Goal: Transaction & Acquisition: Purchase product/service

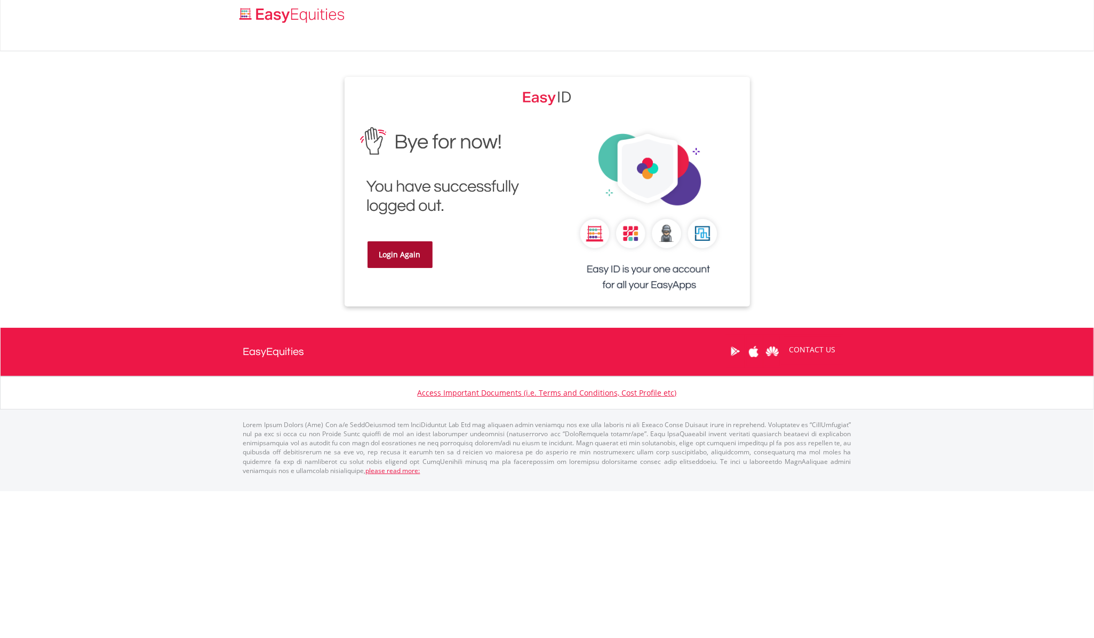
click at [388, 260] on link "Login Again" at bounding box center [400, 254] width 65 height 27
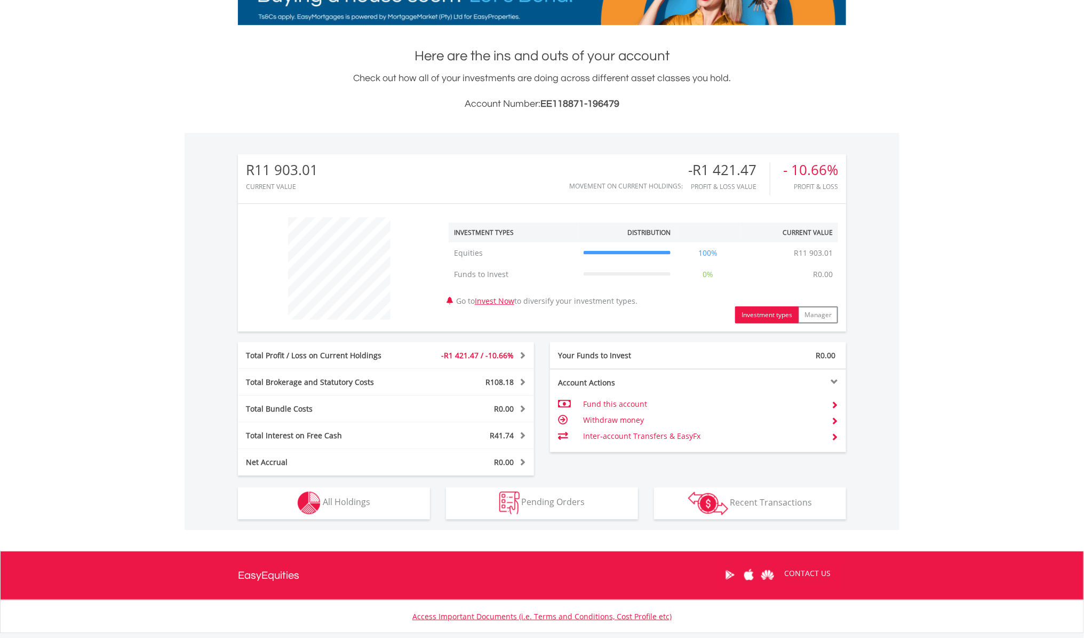
scroll to position [265, 0]
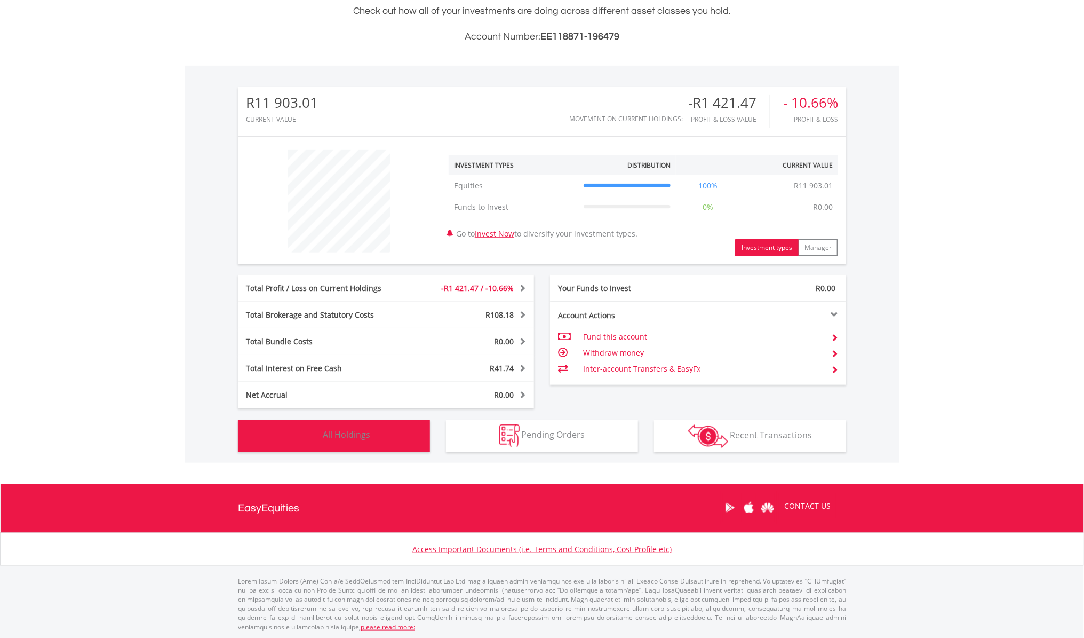
click at [339, 429] on span "All Holdings" at bounding box center [346, 435] width 47 height 12
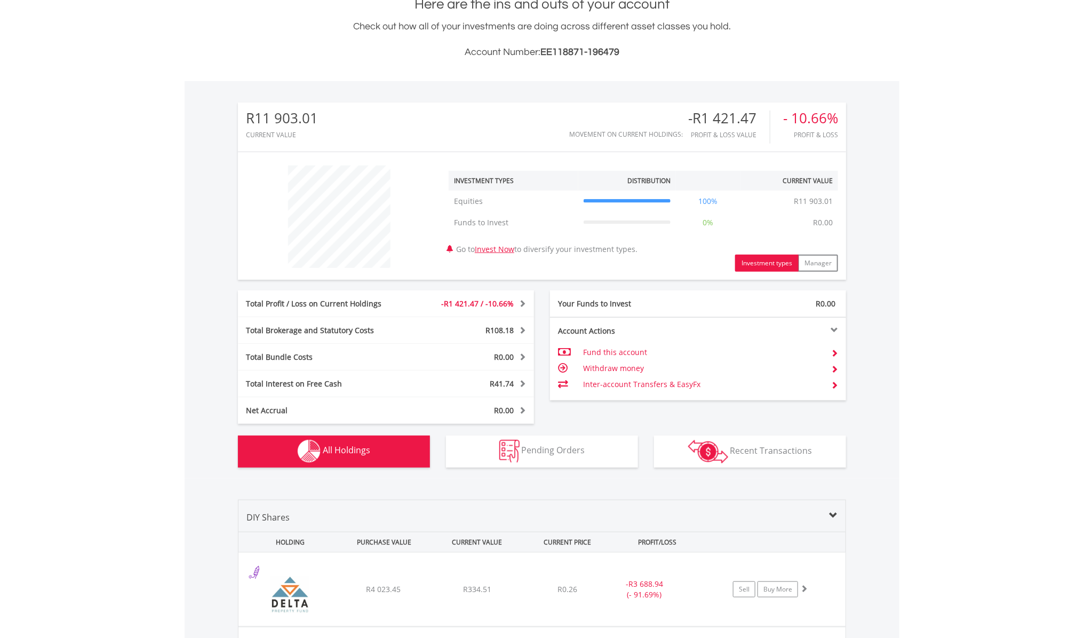
scroll to position [0, 0]
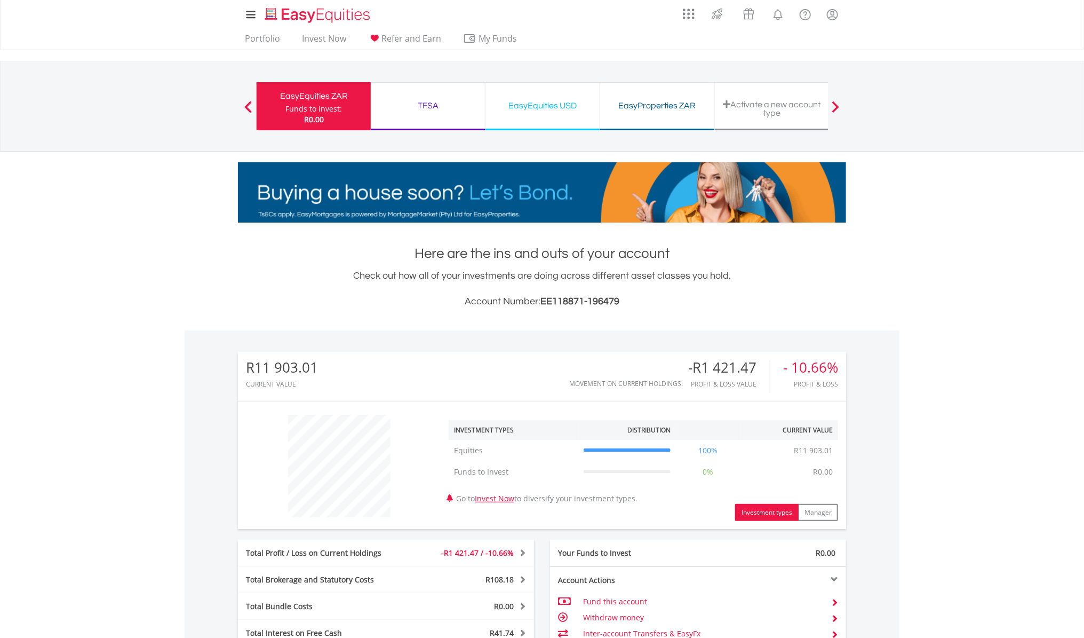
click at [537, 113] on div "EasyEquities USD" at bounding box center [542, 105] width 101 height 15
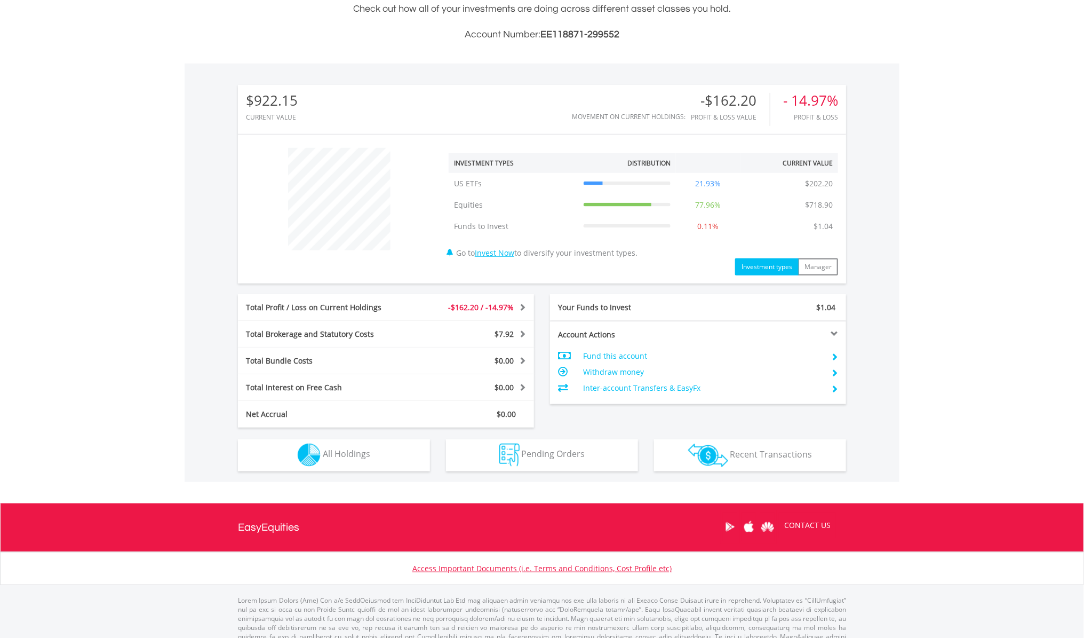
scroll to position [286, 0]
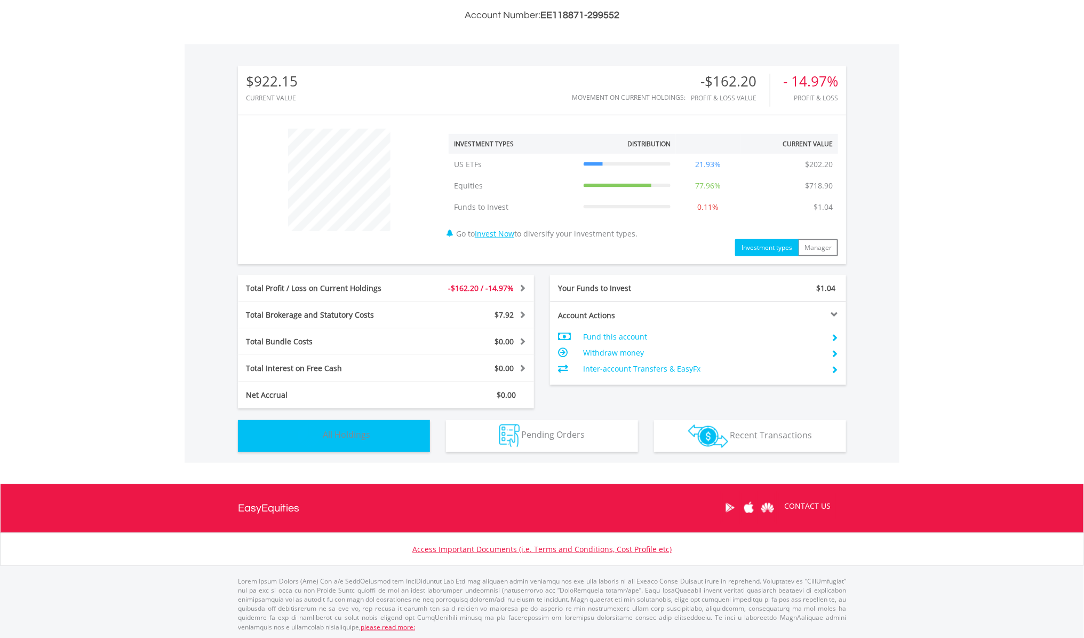
click at [358, 439] on span "All Holdings" at bounding box center [346, 435] width 47 height 12
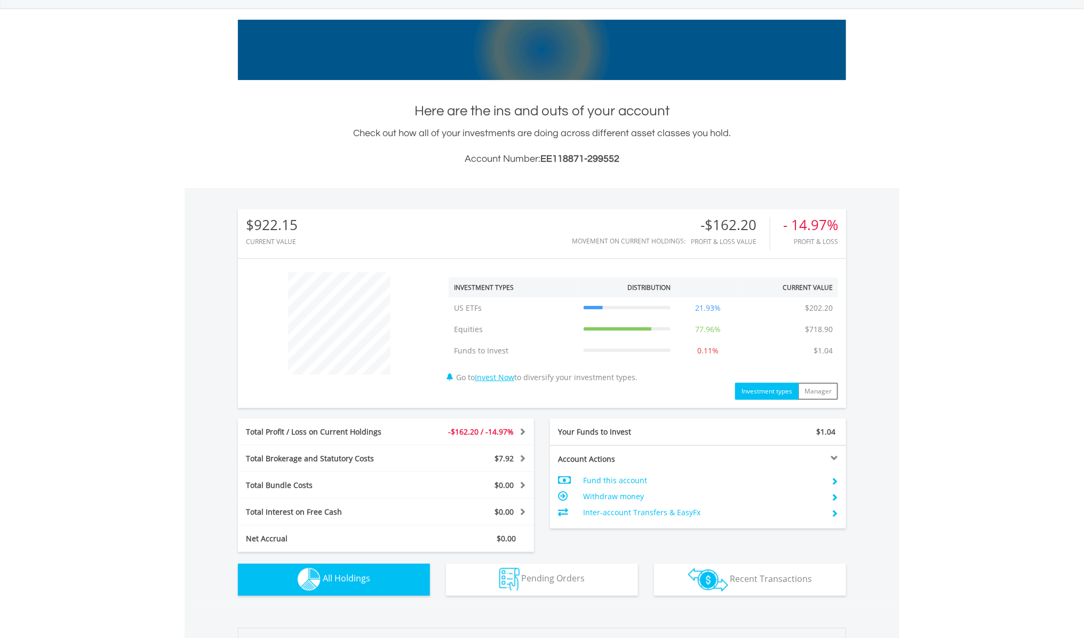
scroll to position [0, 0]
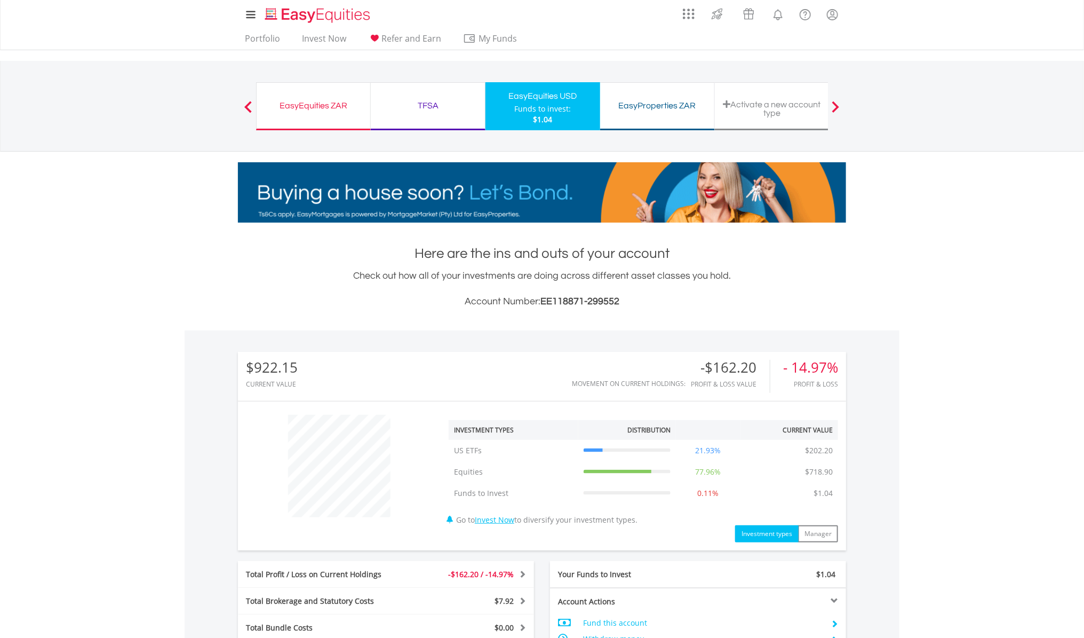
click at [407, 97] on div "TFSA Funds to invest: $1.04" at bounding box center [428, 106] width 115 height 48
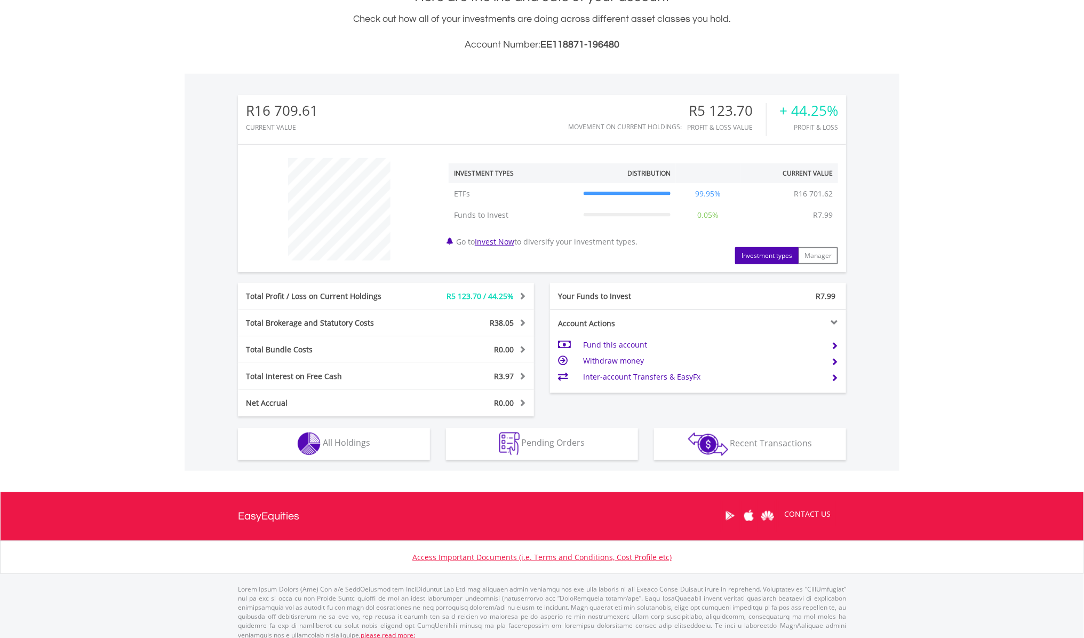
scroll to position [265, 0]
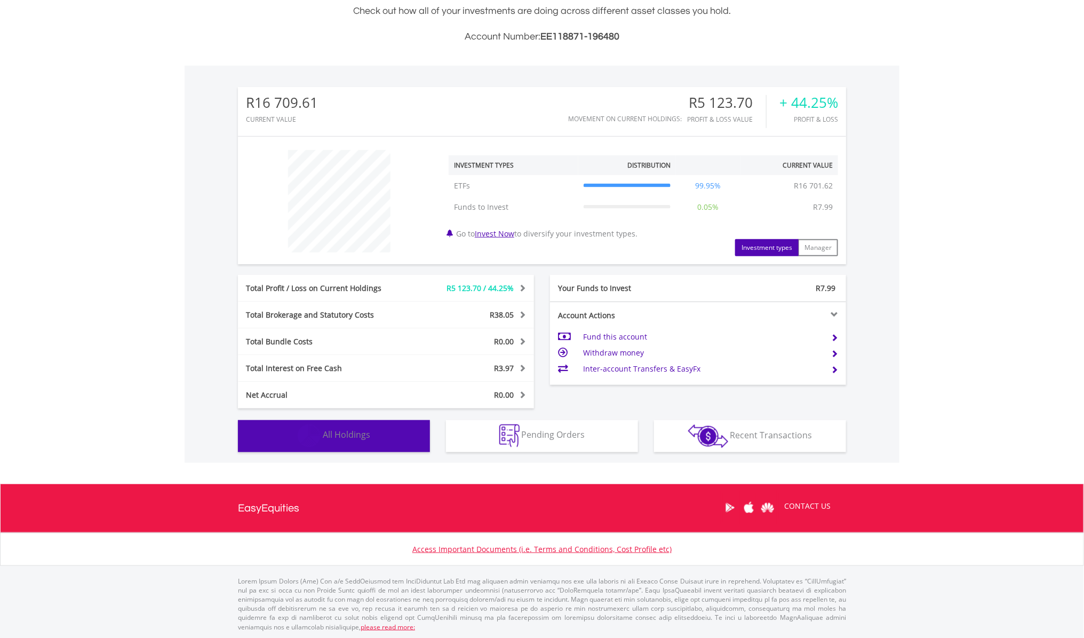
click at [343, 429] on span "All Holdings" at bounding box center [346, 435] width 47 height 12
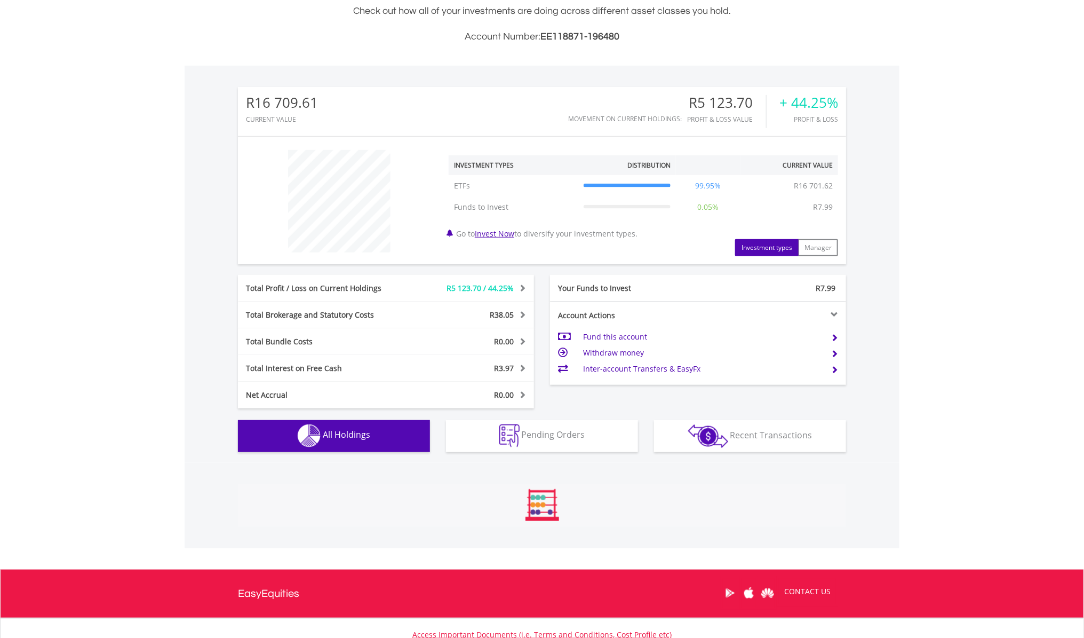
scroll to position [471, 0]
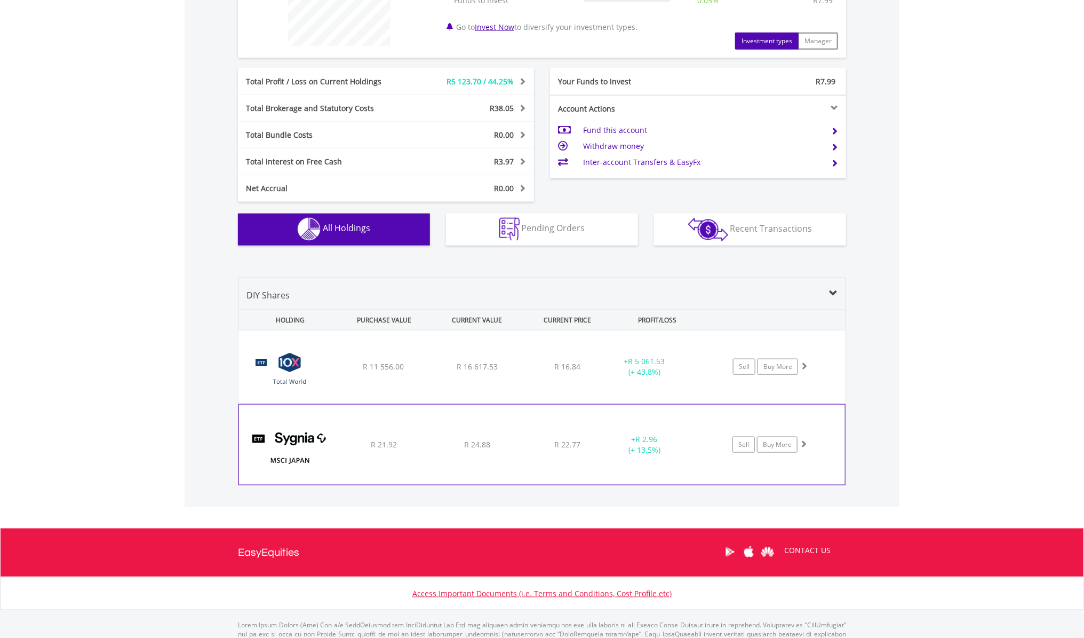
click at [419, 403] on div "﻿ SYGNIA ITRIX MSCI JAPAN R 21.92 R 24.88 R 22.77 + R 2.96 (+ 13.5%) Sell Buy M…" at bounding box center [542, 366] width 607 height 73
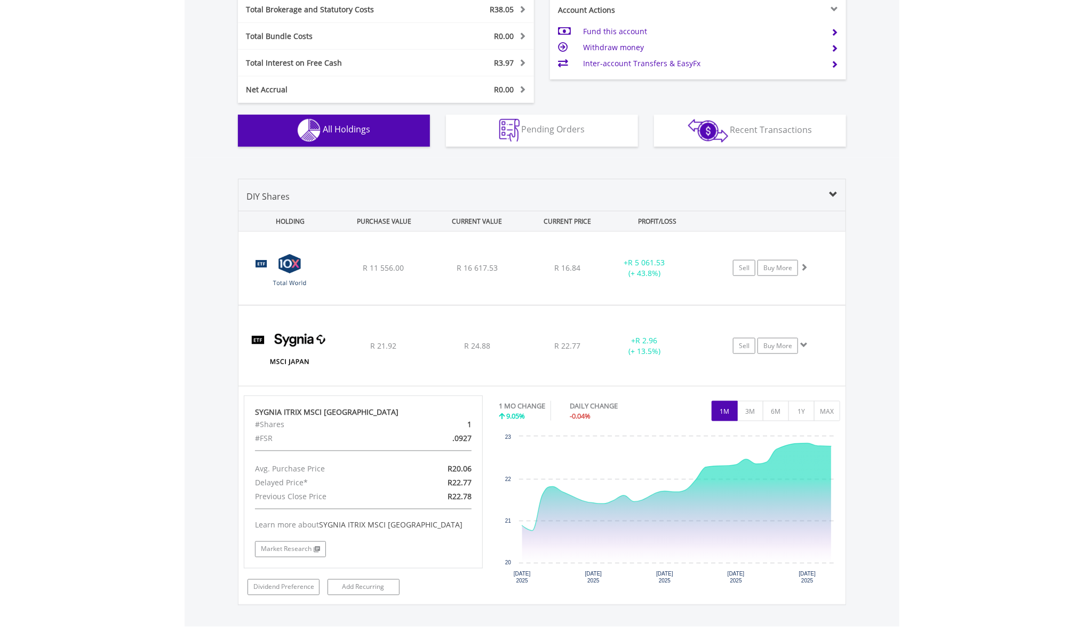
scroll to position [600, 0]
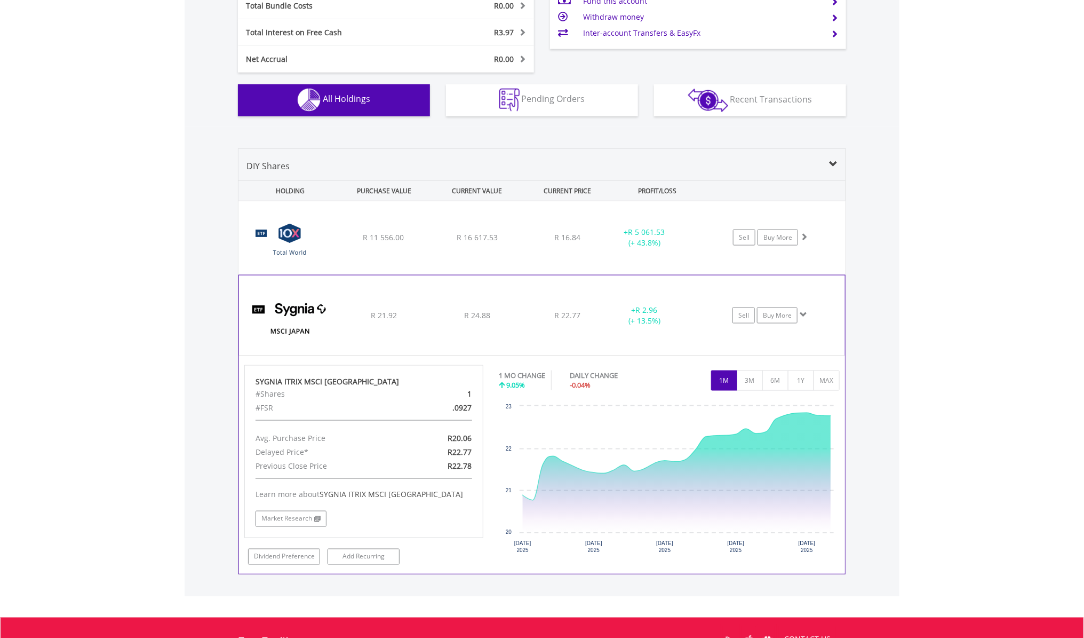
click at [430, 274] on div "﻿ SYGNIA ITRIX MSCI JAPAN R 21.92 R 24.88 R 22.77 + R 2.96 (+ 13.5%) Sell Buy M…" at bounding box center [542, 237] width 607 height 73
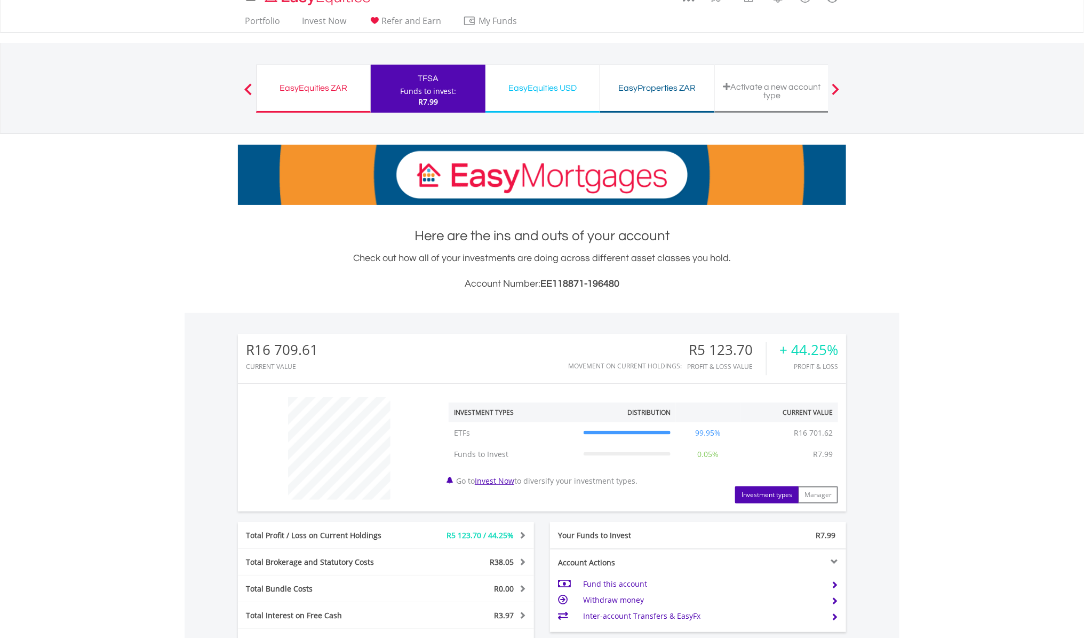
scroll to position [0, 0]
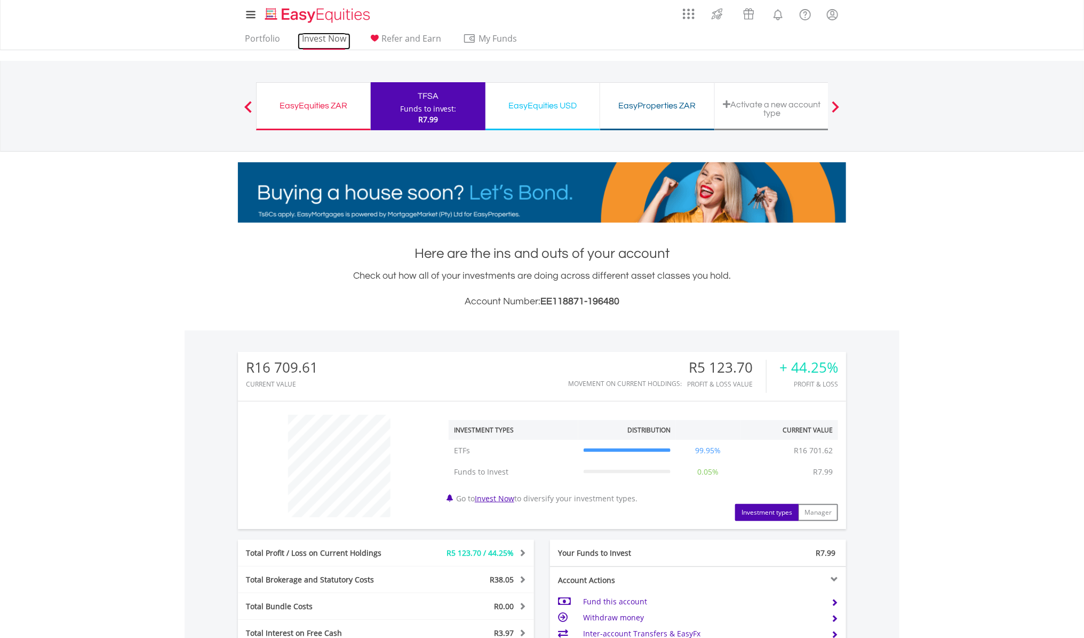
click at [321, 36] on link "Invest Now" at bounding box center [324, 41] width 53 height 17
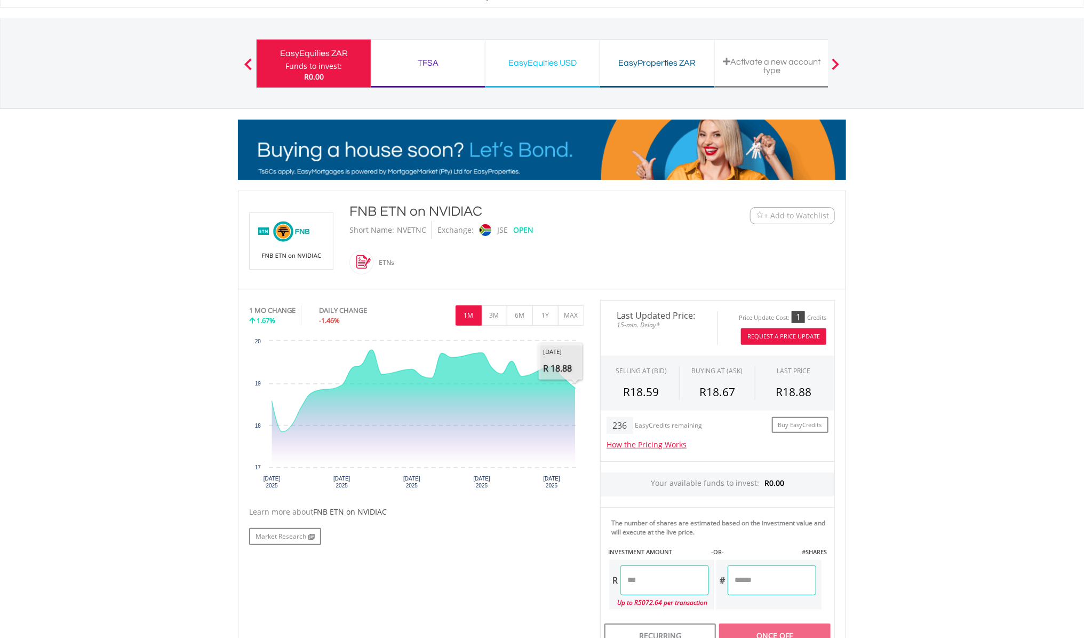
scroll to position [67, 0]
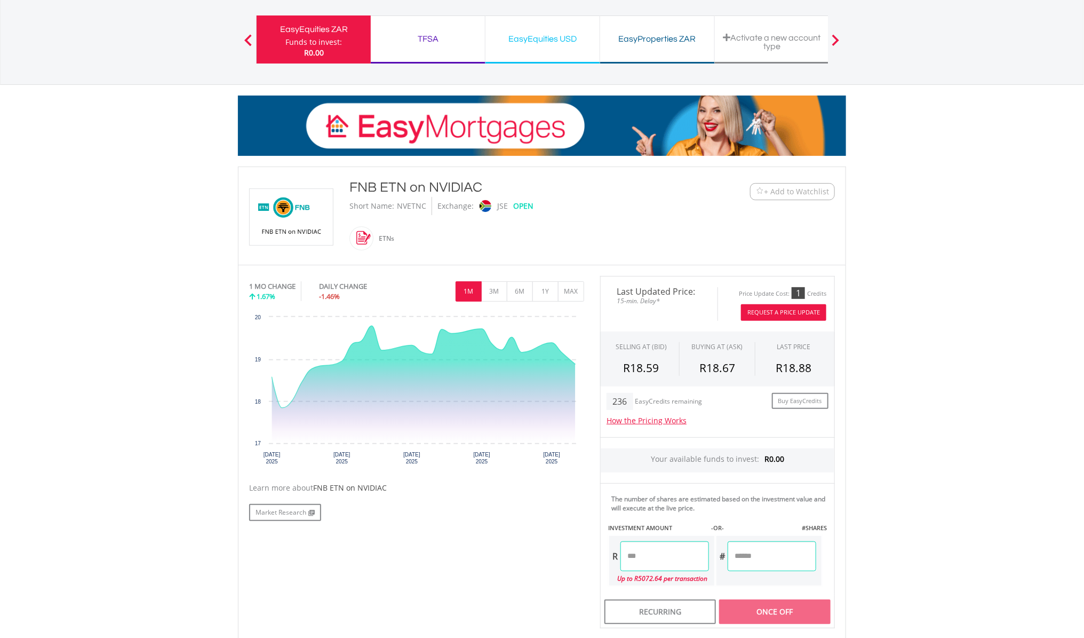
click at [816, 188] on span "+ Add to Watchlist" at bounding box center [796, 191] width 65 height 11
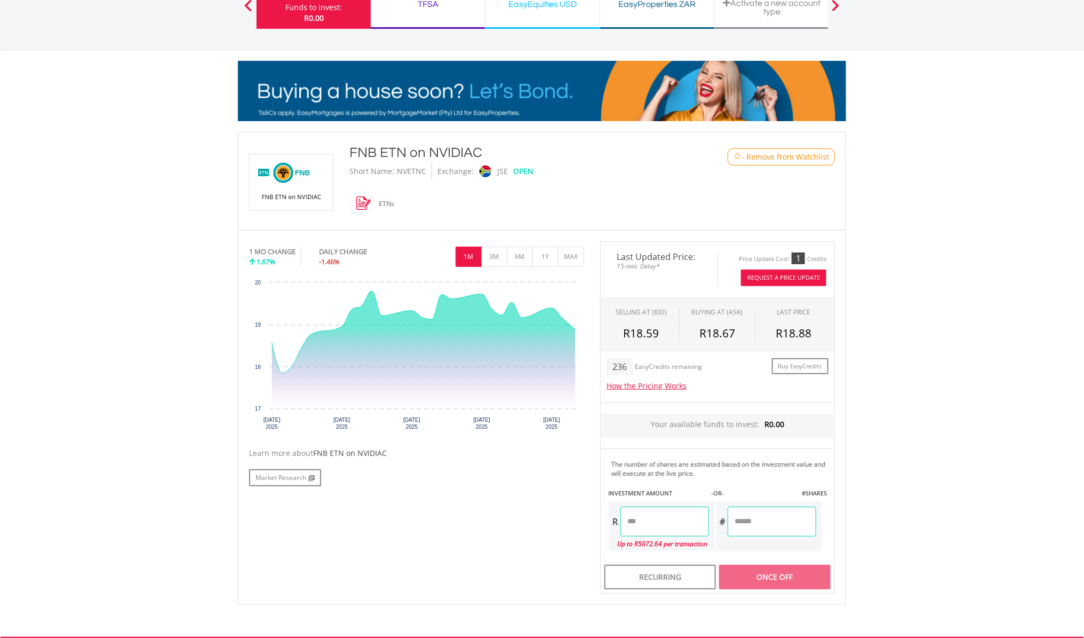
scroll to position [133, 0]
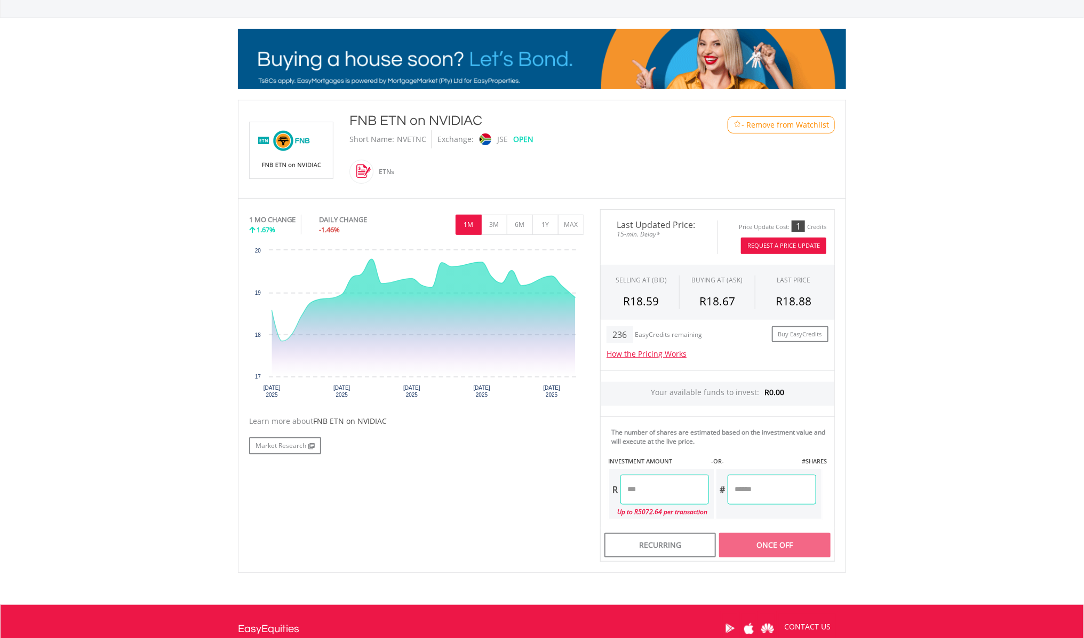
click at [374, 172] on span at bounding box center [374, 172] width 0 height 24
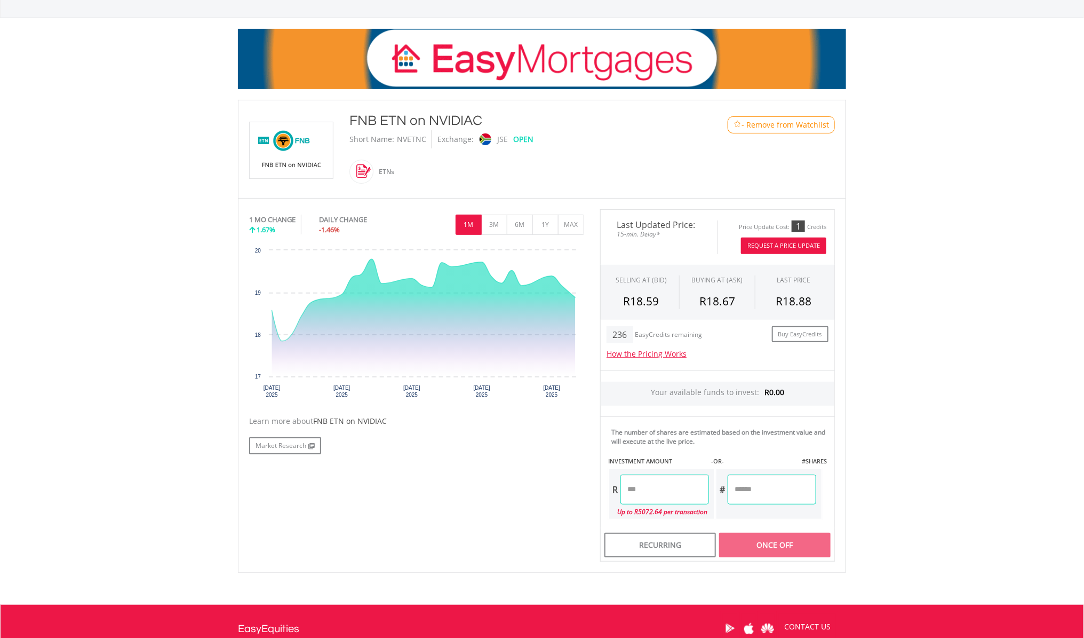
click at [390, 172] on div "ETNs" at bounding box center [384, 172] width 21 height 26
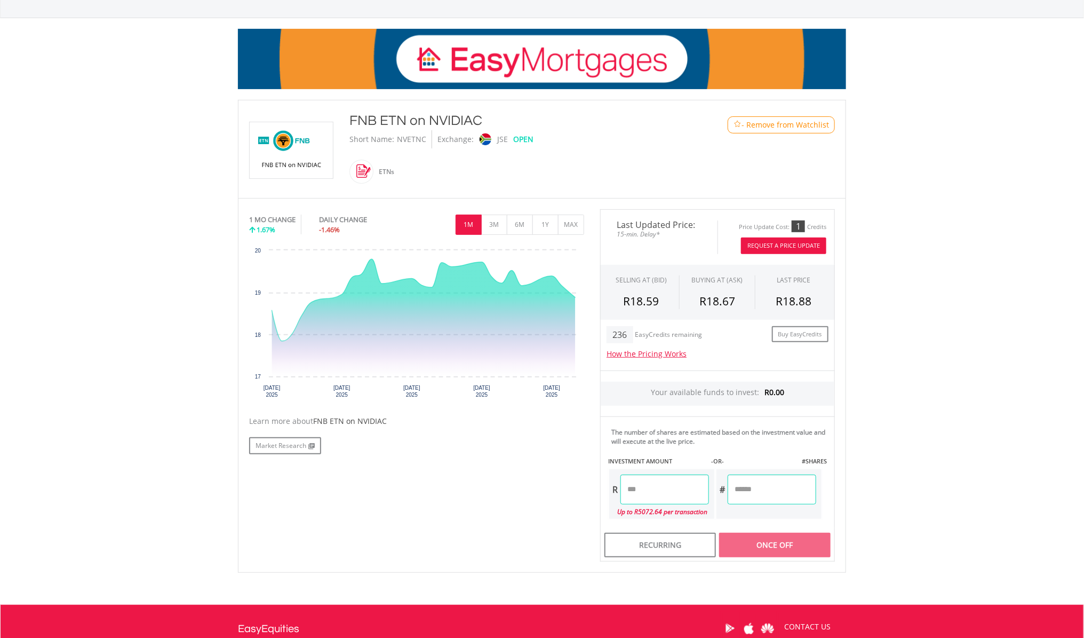
click at [374, 168] on span at bounding box center [374, 172] width 0 height 24
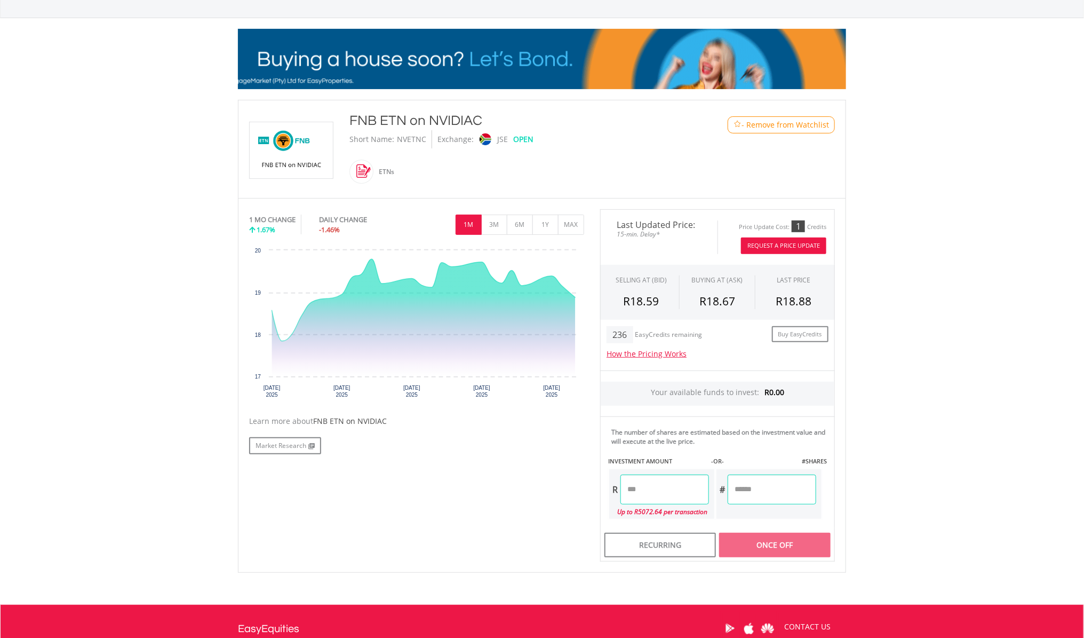
click at [790, 247] on button "Request A Price Update" at bounding box center [783, 245] width 85 height 17
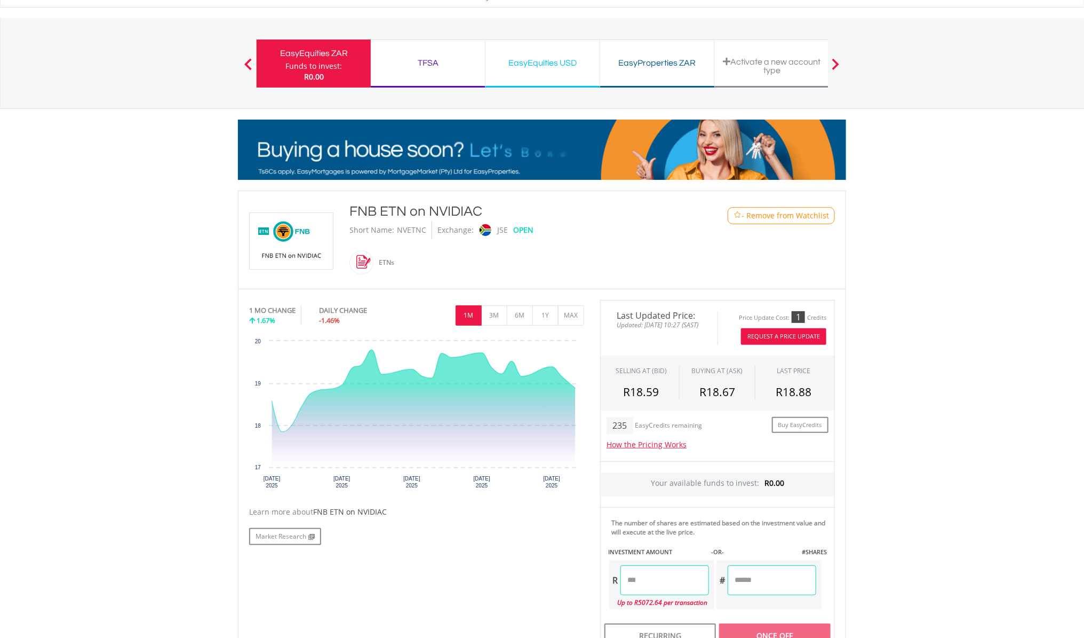
scroll to position [0, 0]
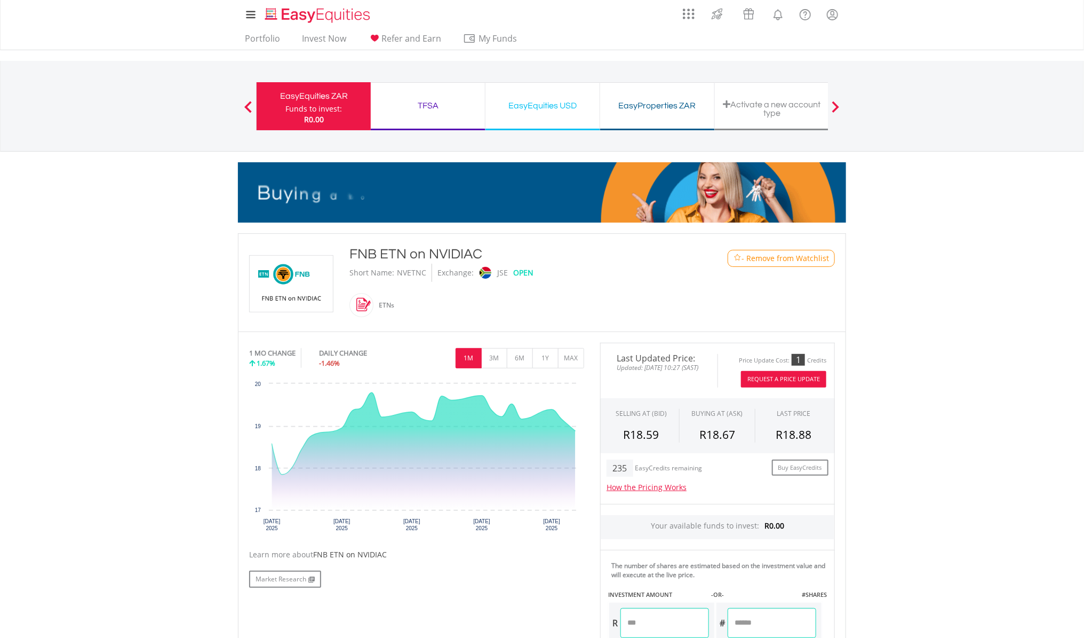
click at [458, 110] on div "TFSA" at bounding box center [427, 105] width 101 height 15
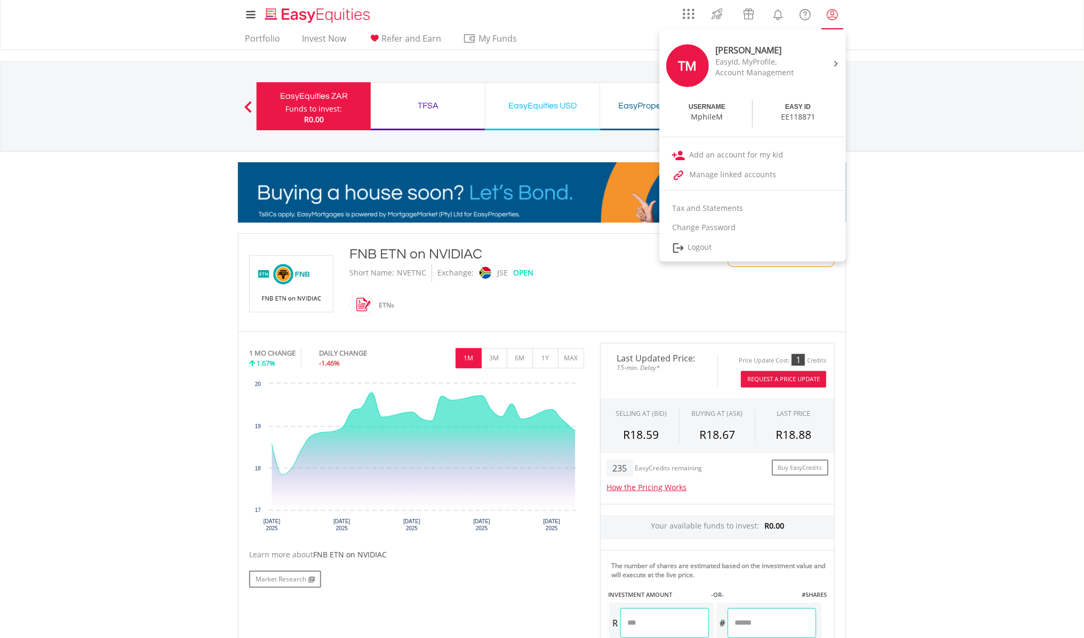
click at [831, 15] on lord-icon "My Profile" at bounding box center [832, 14] width 13 height 13
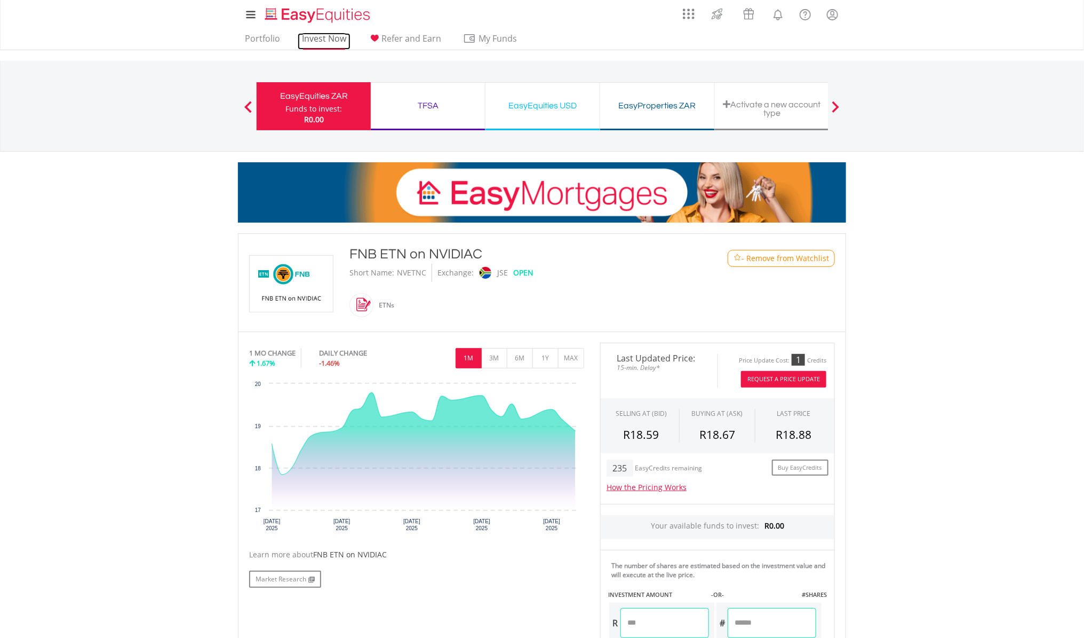
click at [319, 33] on link "Invest Now" at bounding box center [324, 41] width 53 height 17
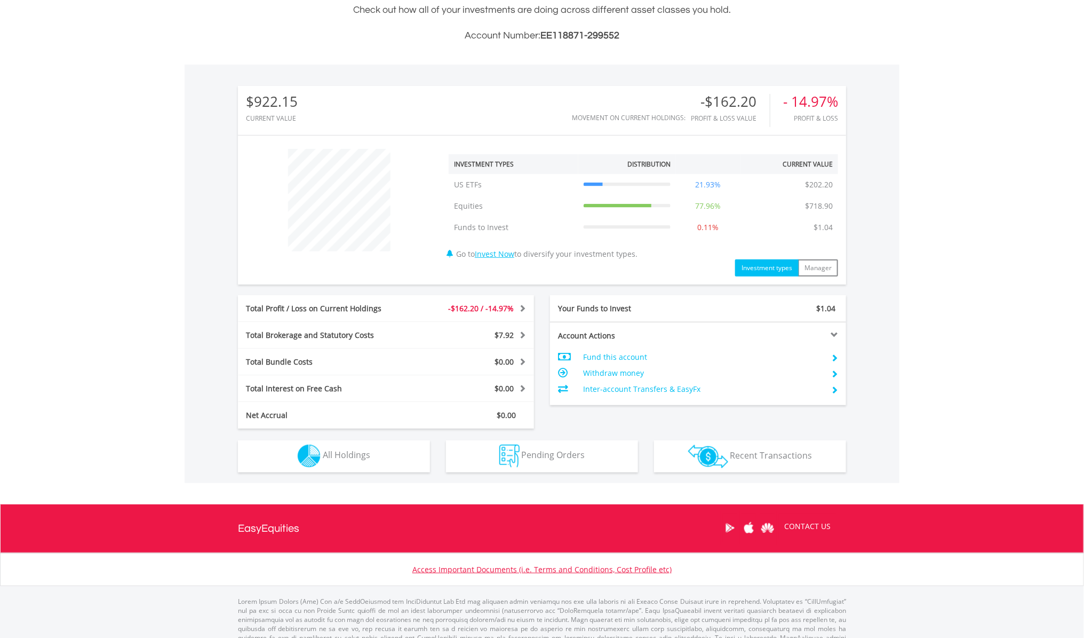
scroll to position [267, 0]
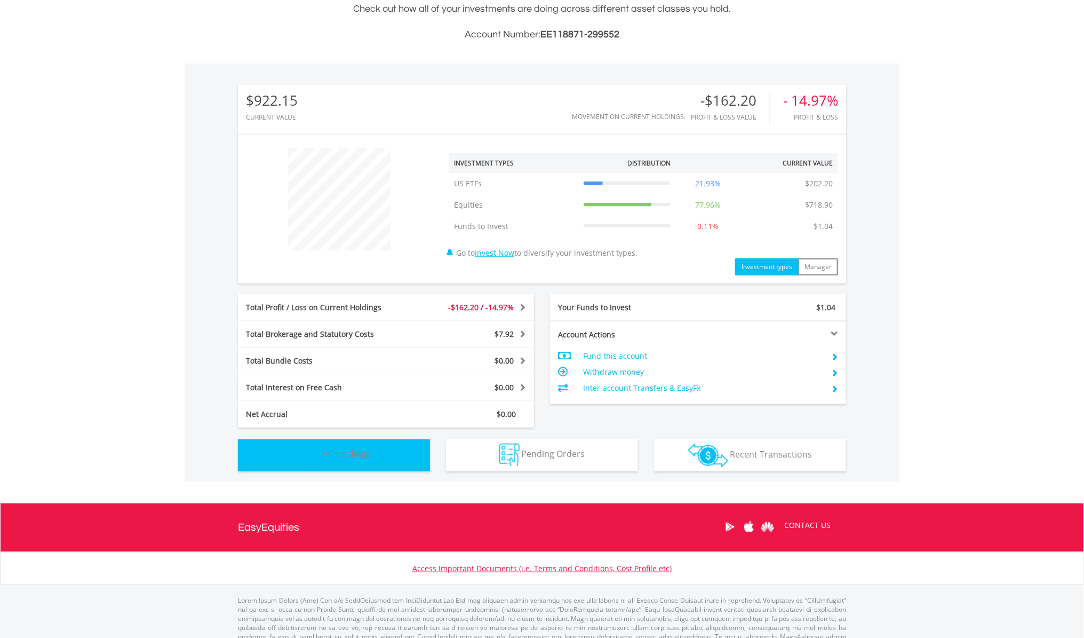
click at [345, 457] on span "All Holdings" at bounding box center [346, 454] width 47 height 12
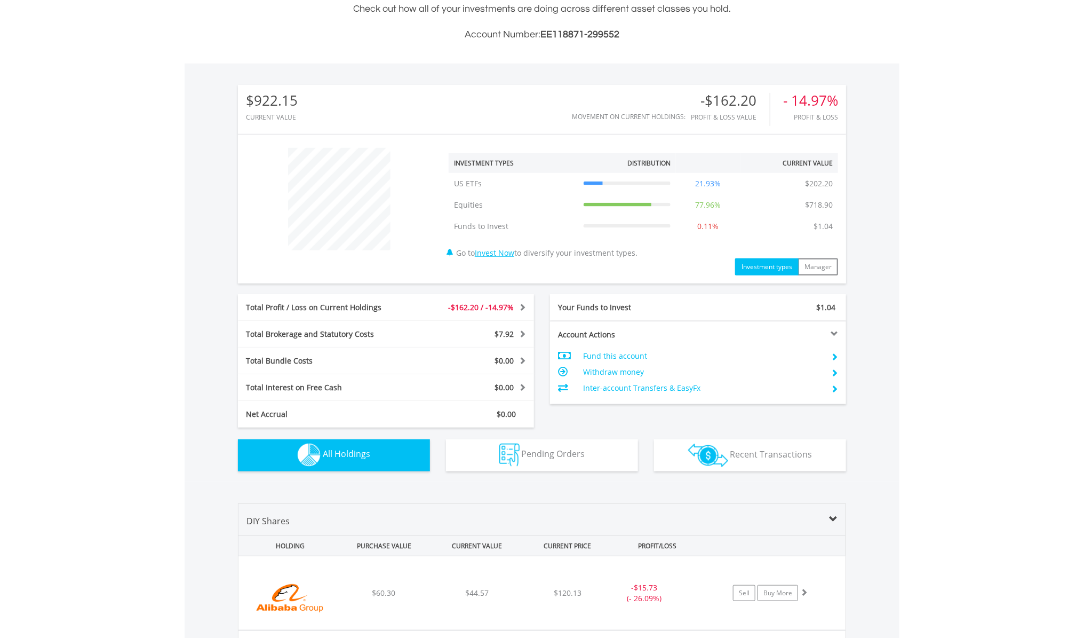
scroll to position [769, 0]
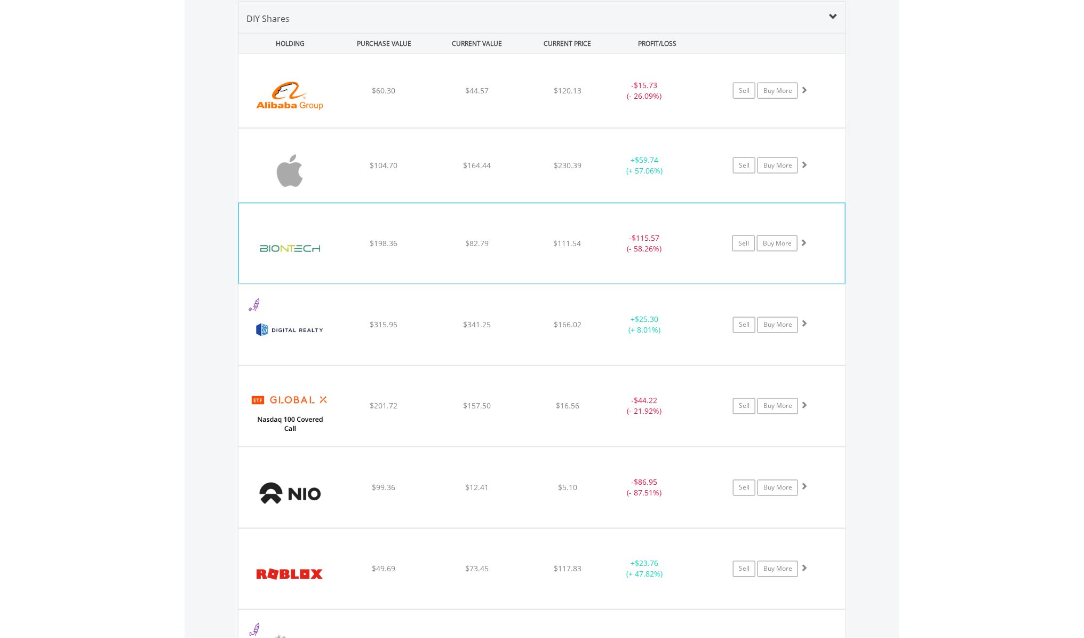
click at [512, 128] on div "﻿ BioNTech $198.36 $82.79 $111.54 - $115.57 (- 58.26%) Sell Buy More" at bounding box center [542, 91] width 607 height 74
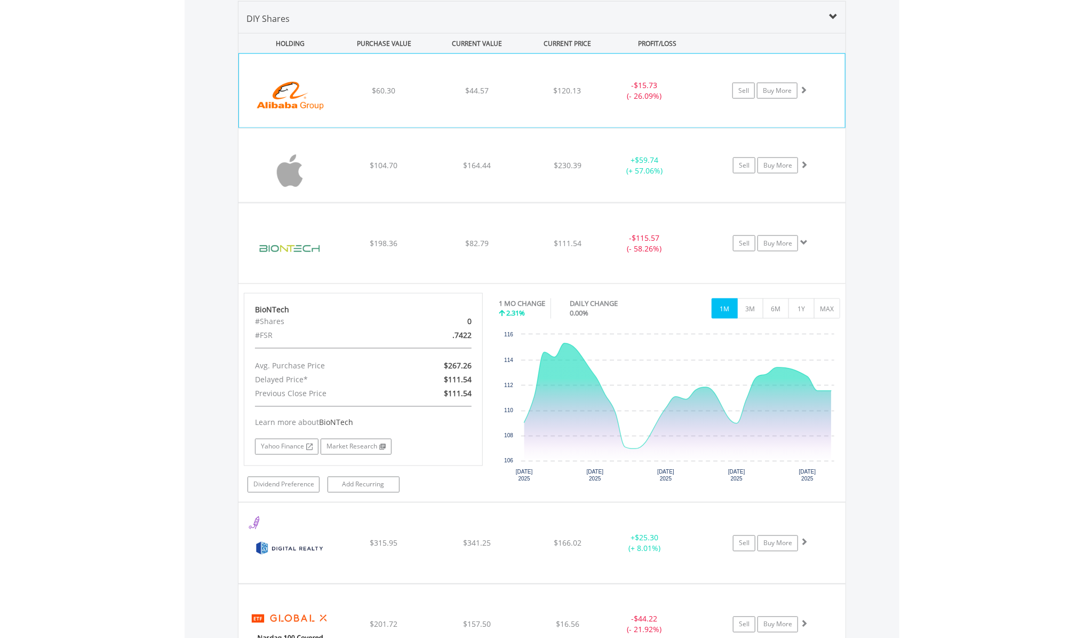
click at [434, 73] on div "﻿ Alibaba Group Holding Ltd $60.30 $44.57 $120.13 - $15.73 (- 26.09%) Sell Buy …" at bounding box center [542, 91] width 606 height 74
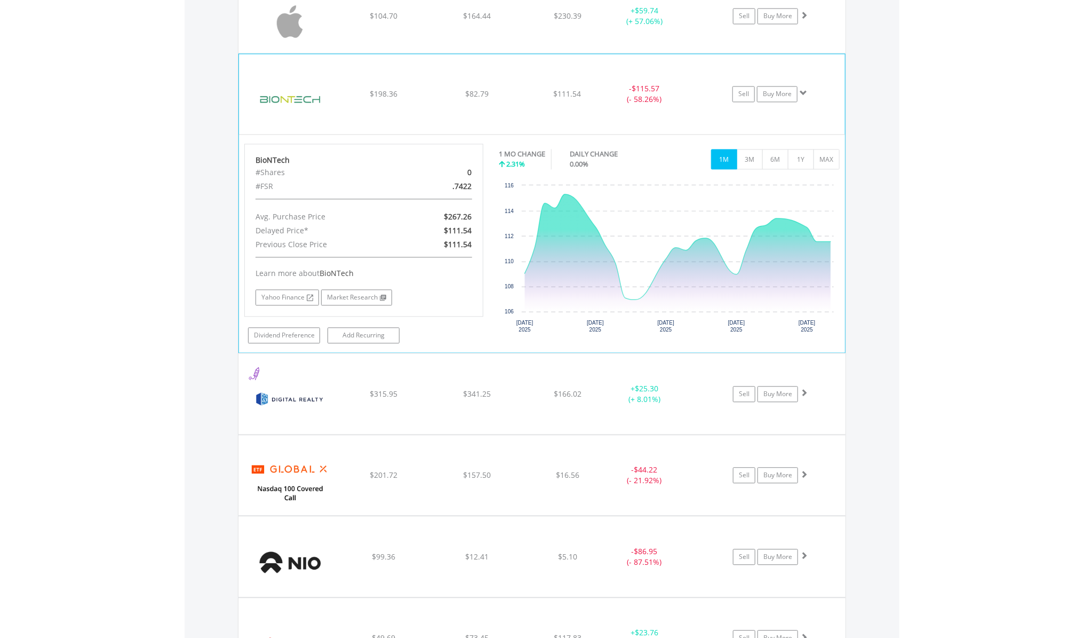
scroll to position [1169, 0]
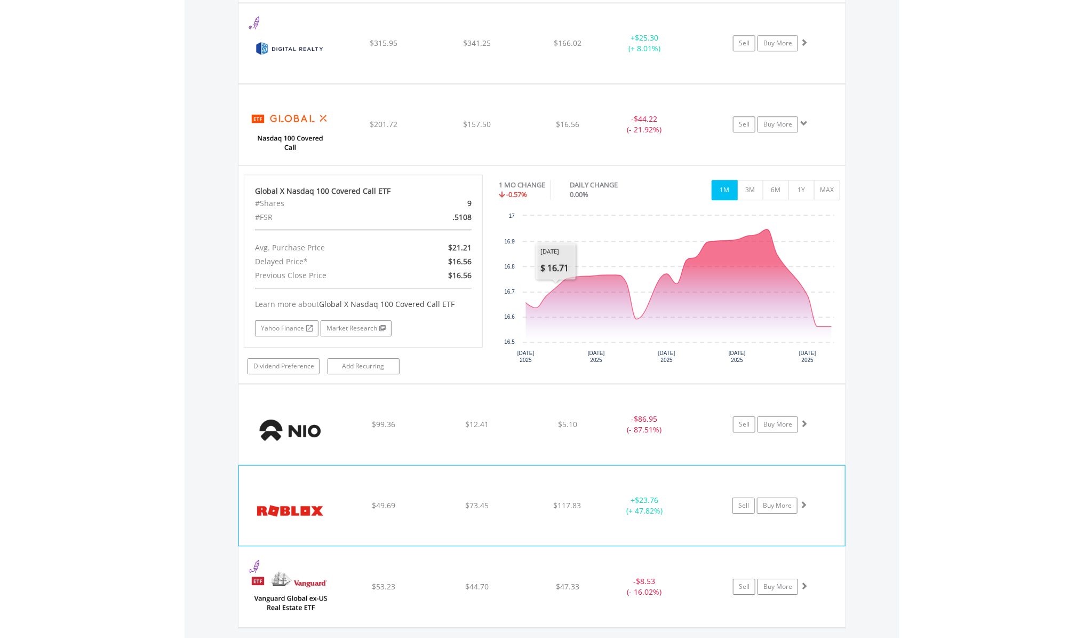
scroll to position [1503, 0]
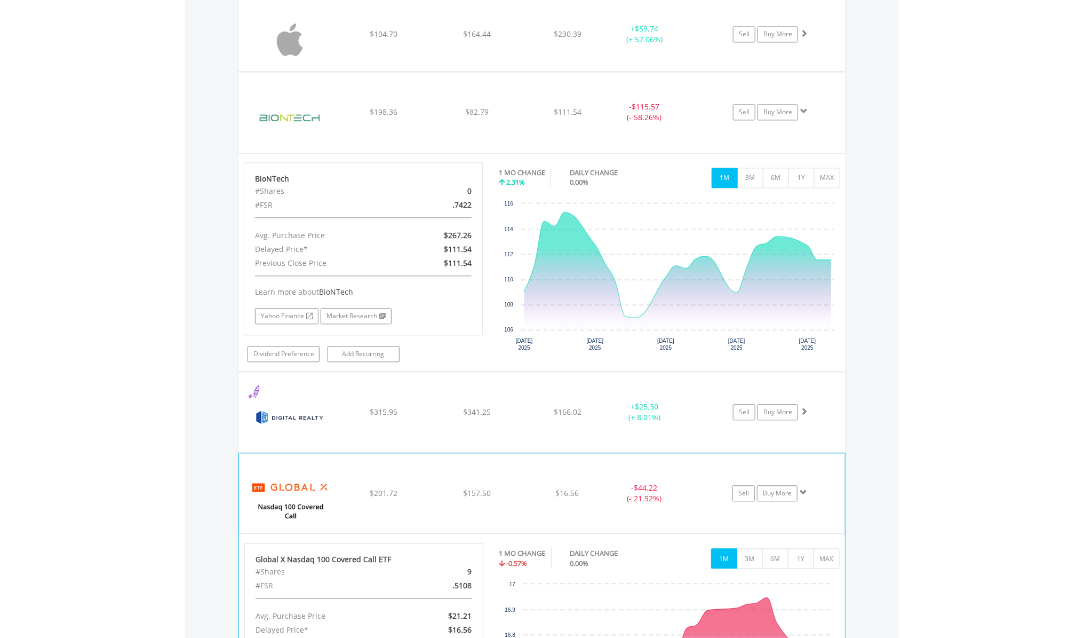
scroll to position [1098, 0]
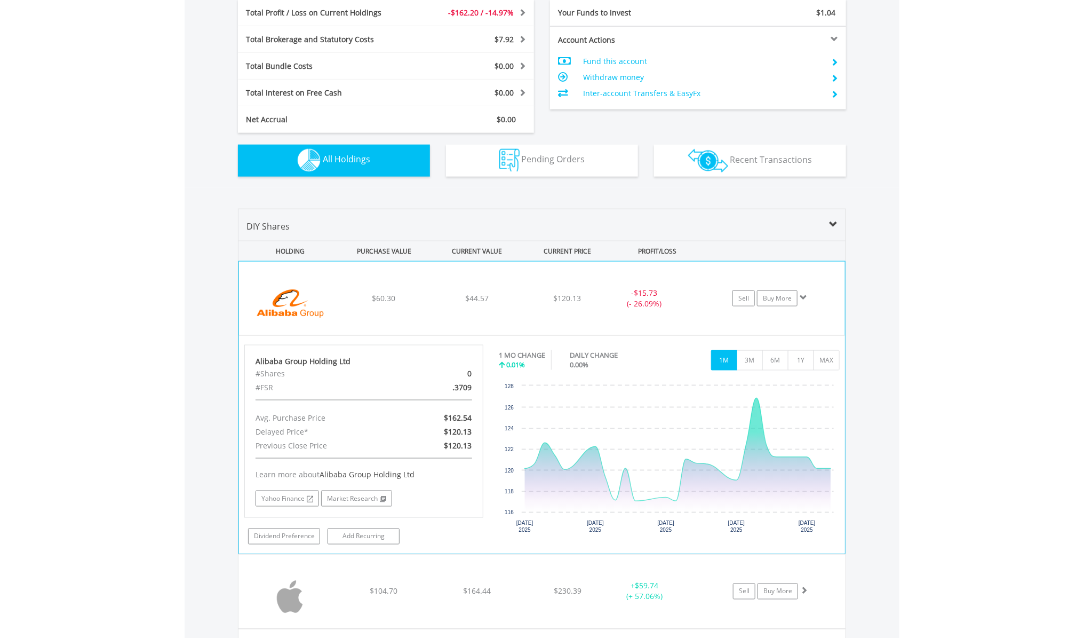
scroll to position [364, 0]
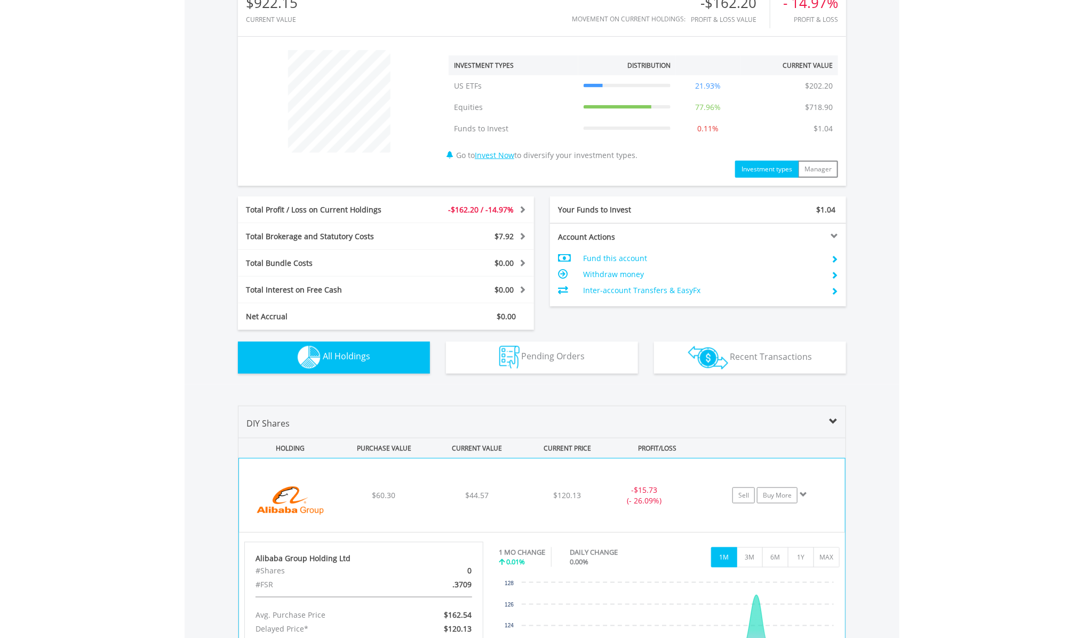
click at [415, 475] on div "﻿ Alibaba Group Holding Ltd $60.30 $44.57 $120.13 - $15.73 (- 26.09%) Sell Buy …" at bounding box center [542, 495] width 606 height 74
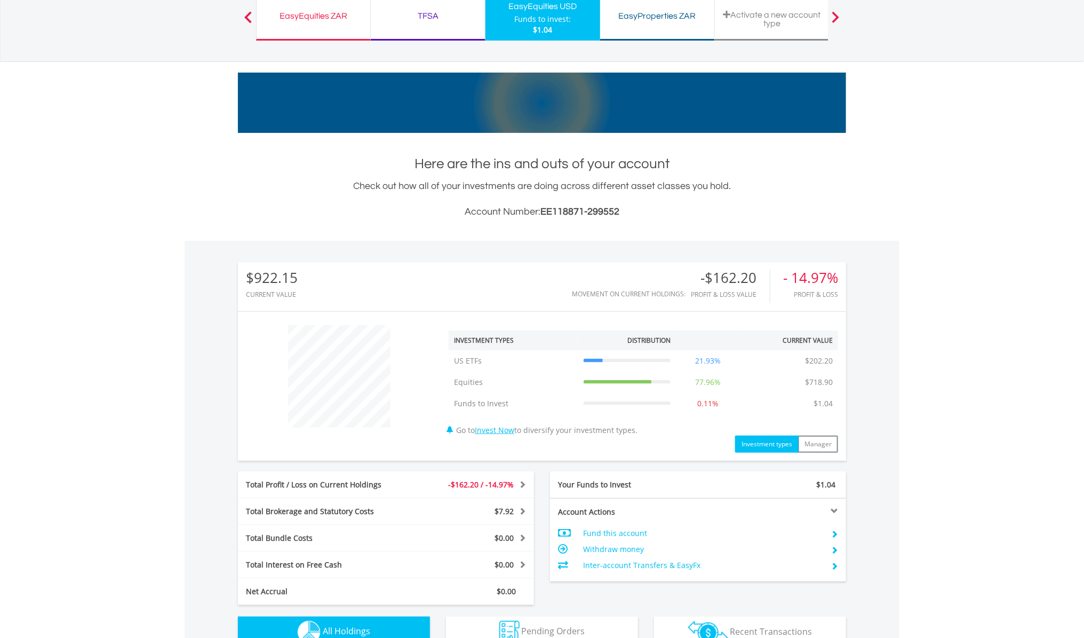
scroll to position [0, 0]
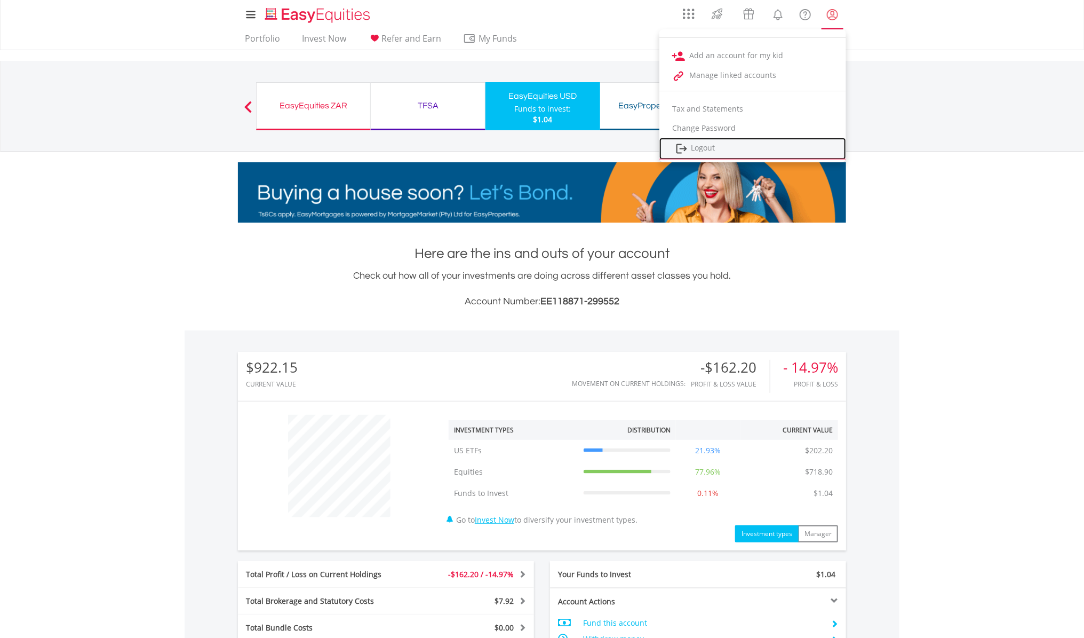
click at [719, 150] on link "Logout" at bounding box center [753, 149] width 187 height 22
